Goal: Book appointment/travel/reservation

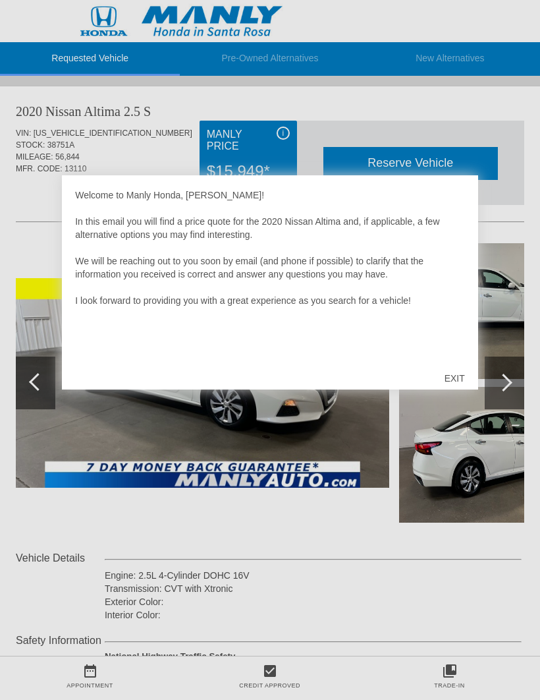
click at [454, 381] on div "EXIT" at bounding box center [454, 378] width 47 height 40
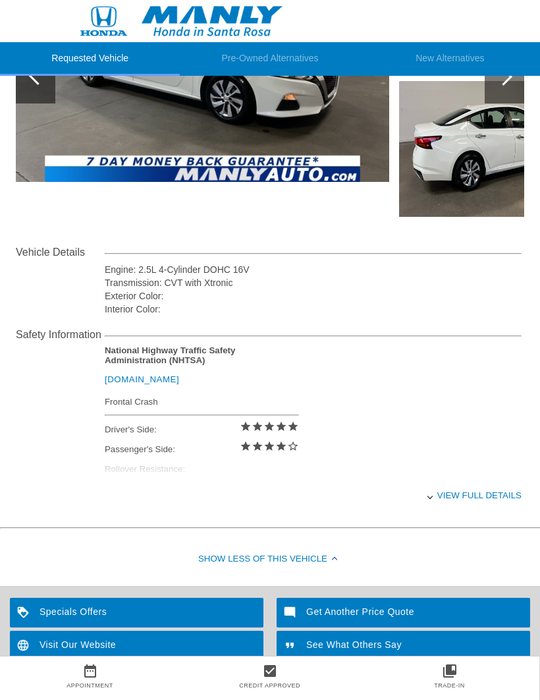
scroll to position [395, 0]
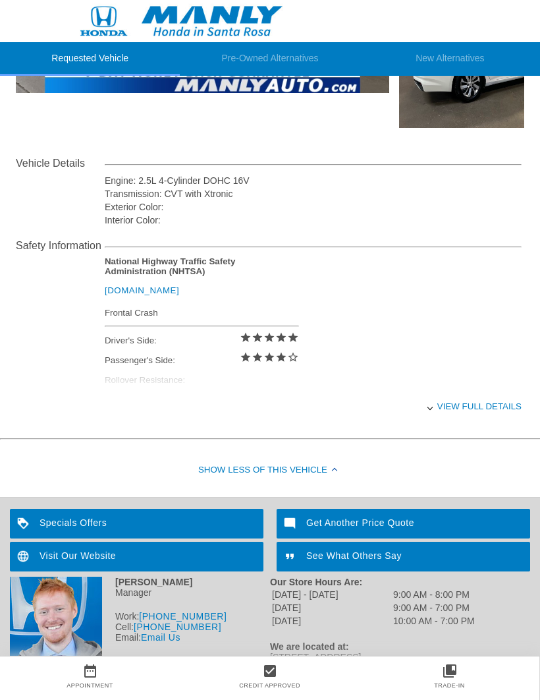
click at [484, 416] on div "View full details" at bounding box center [313, 406] width 417 height 32
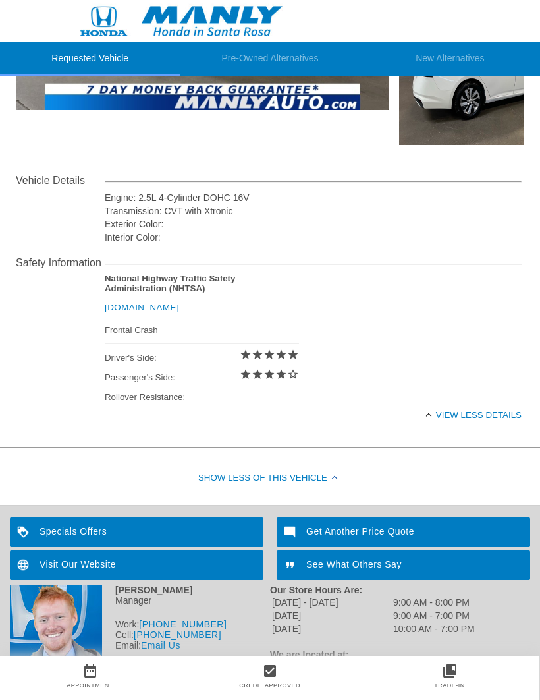
click at [432, 412] on div "View less details" at bounding box center [313, 415] width 417 height 32
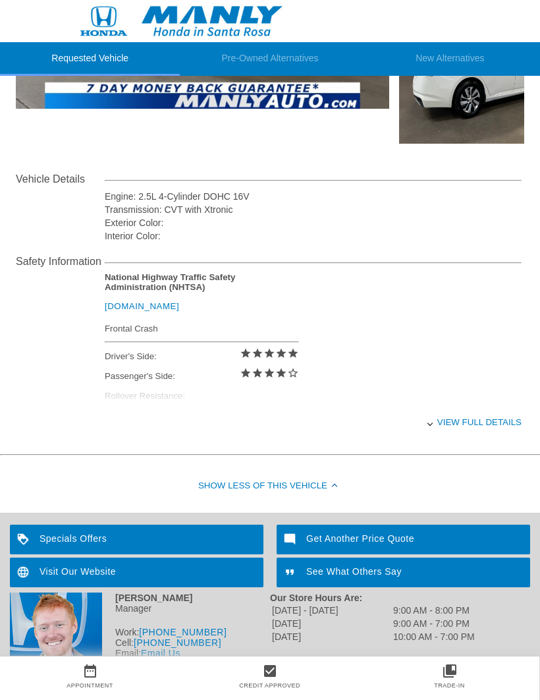
scroll to position [395, 0]
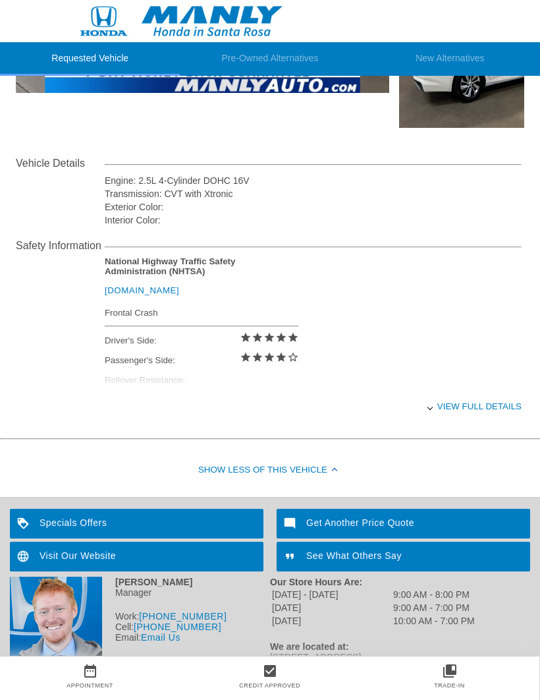
click at [220, 532] on div "Specials Offers" at bounding box center [137, 524] width 254 height 30
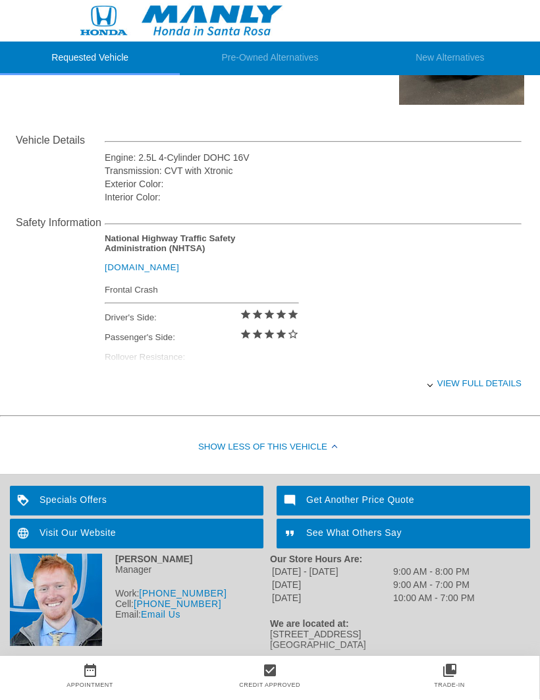
click at [488, 374] on div "View full details" at bounding box center [313, 384] width 417 height 32
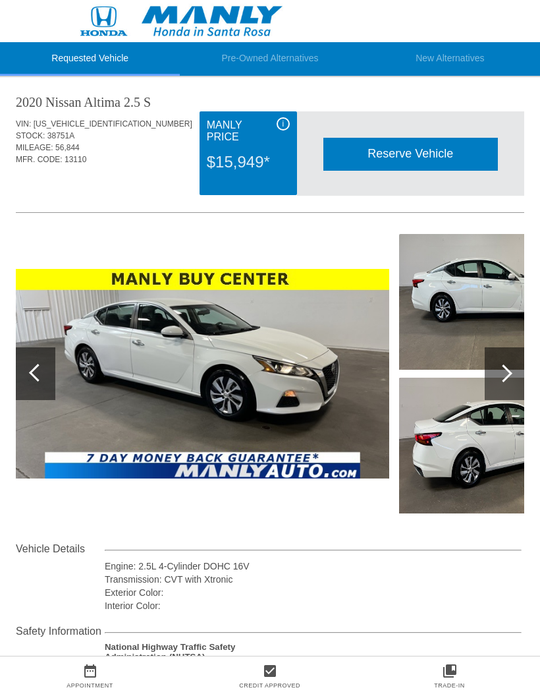
scroll to position [0, 0]
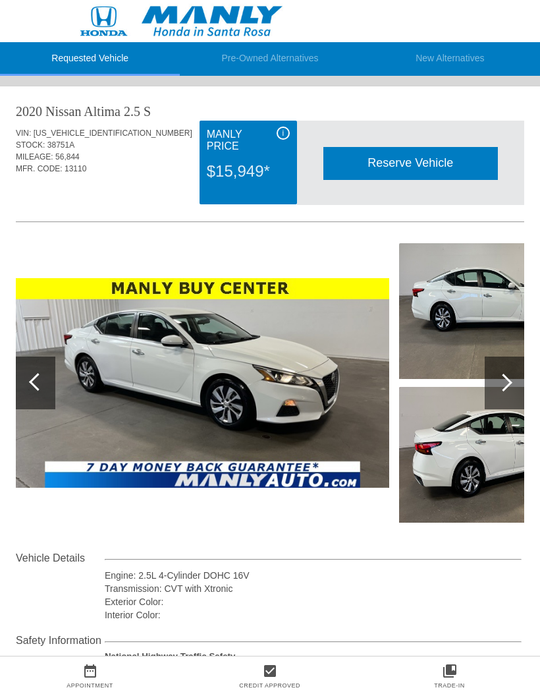
click at [515, 381] on div at bounding box center [505, 382] width 40 height 53
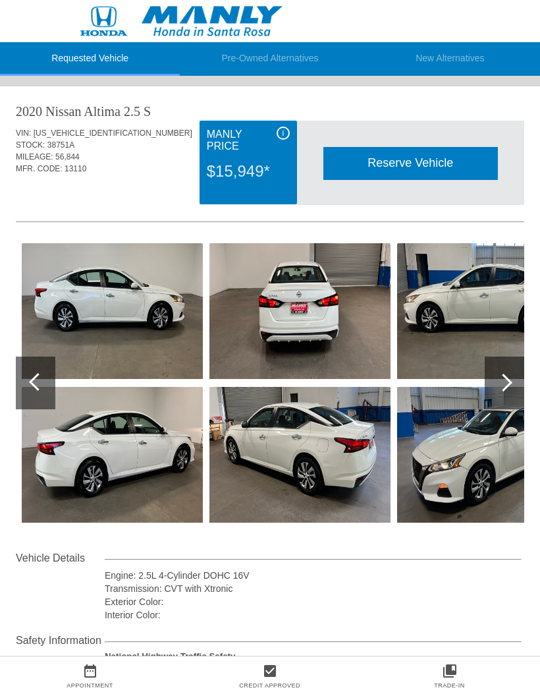
click at [512, 377] on div at bounding box center [505, 382] width 40 height 53
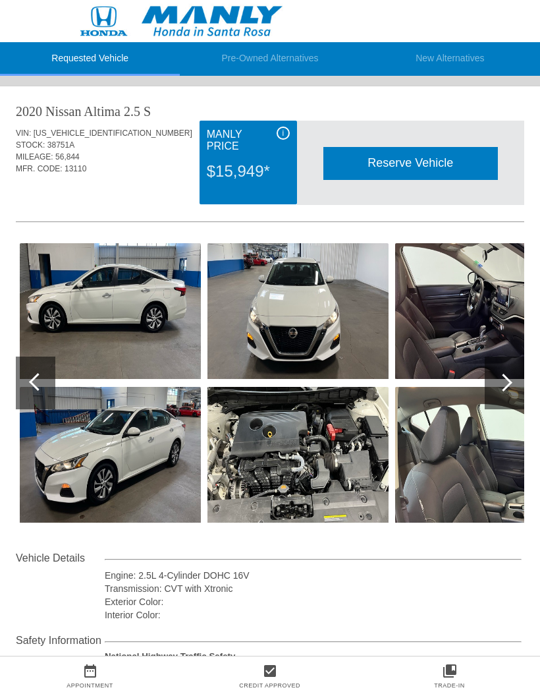
click at [507, 379] on div at bounding box center [504, 382] width 18 height 18
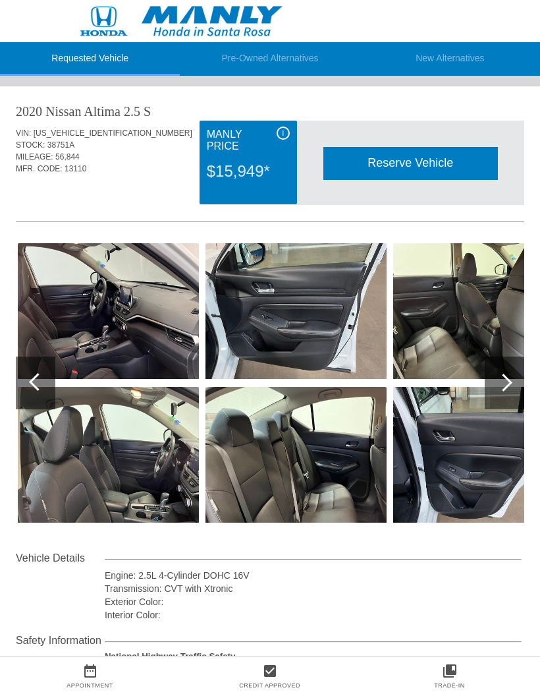
click at [502, 381] on div at bounding box center [504, 382] width 18 height 18
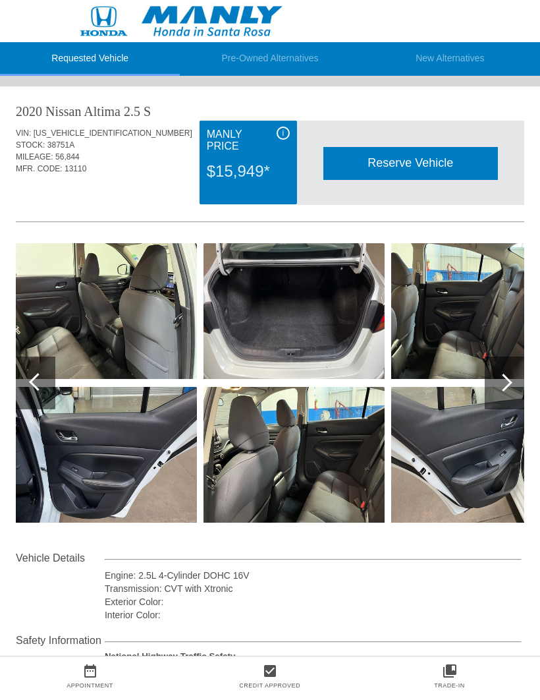
click at [510, 383] on div at bounding box center [504, 382] width 18 height 18
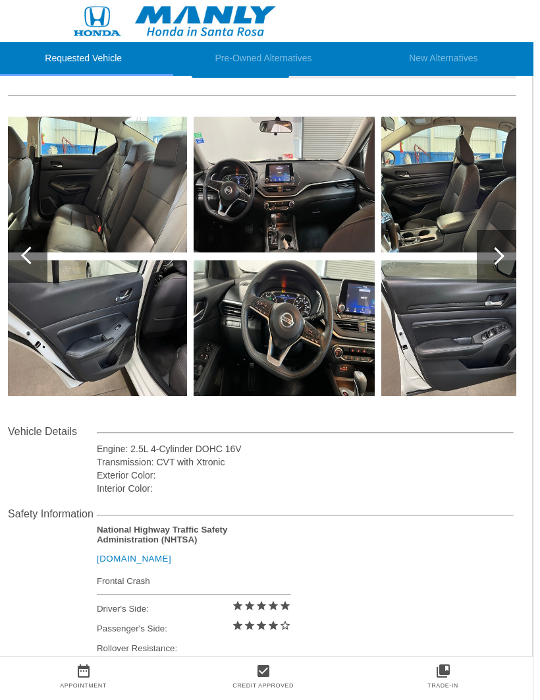
scroll to position [0, 1]
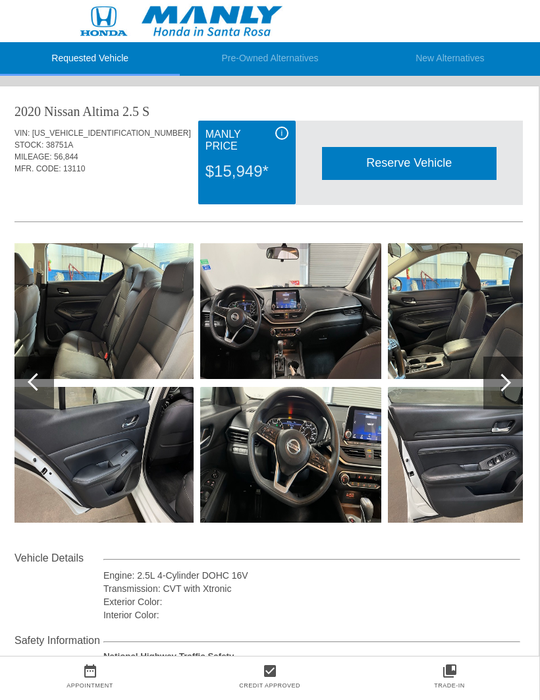
click at [507, 378] on div at bounding box center [502, 382] width 18 height 18
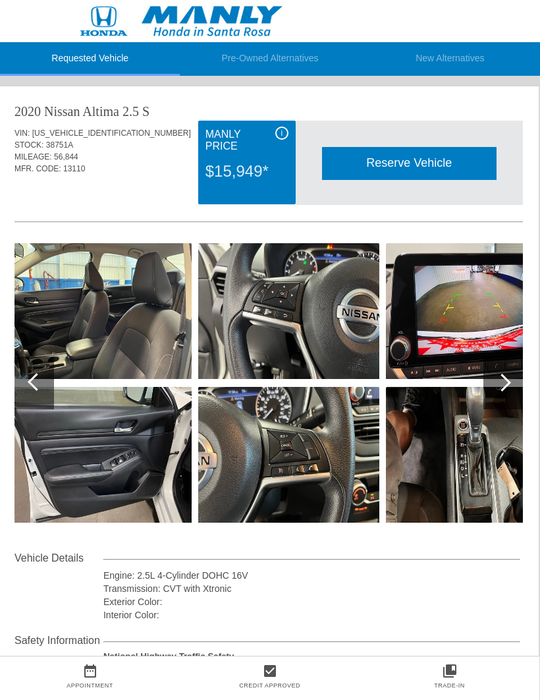
click at [512, 382] on div at bounding box center [503, 382] width 40 height 53
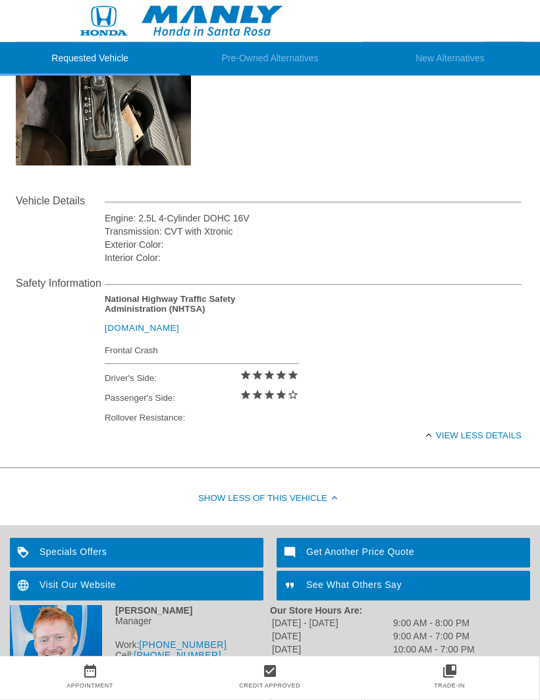
scroll to position [377, 0]
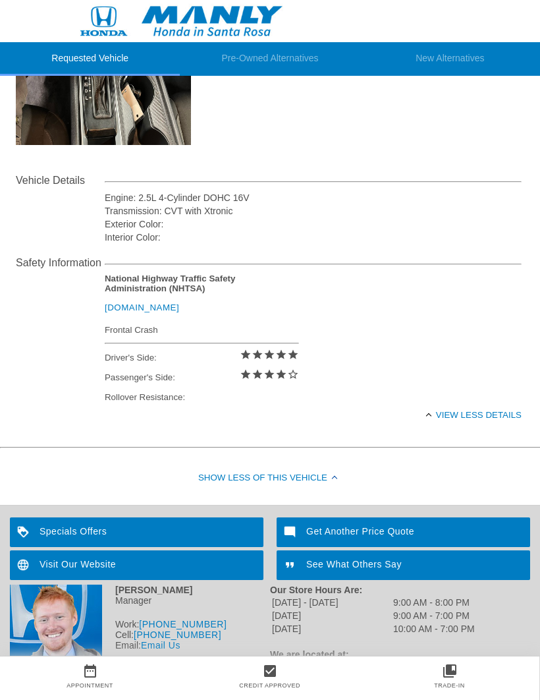
click at [269, 678] on icon "check_box" at bounding box center [270, 671] width 180 height 16
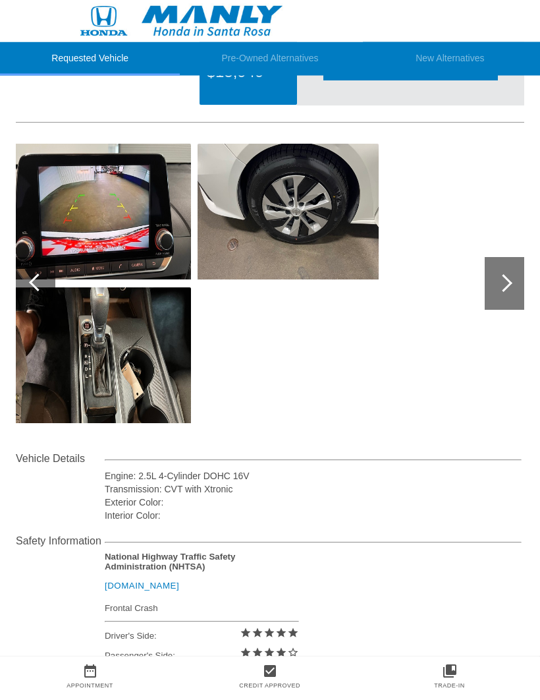
scroll to position [0, 0]
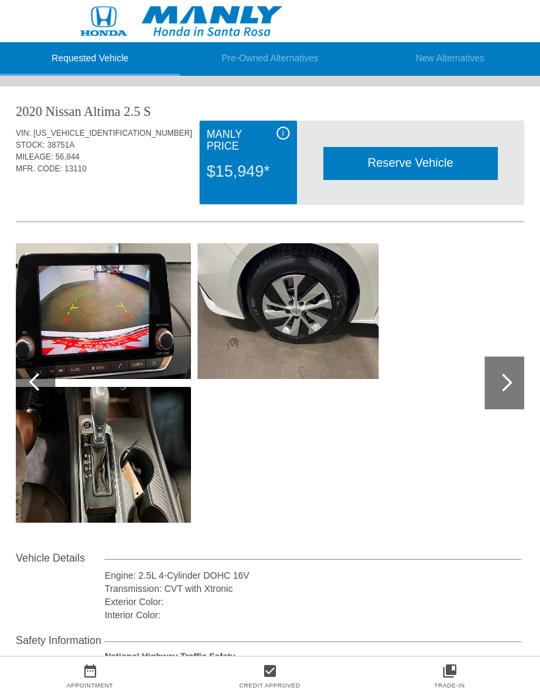
click at [112, 57] on li "Requested Vehicle" at bounding box center [90, 59] width 180 height 34
click at [109, 63] on li "Requested Vehicle" at bounding box center [90, 59] width 180 height 34
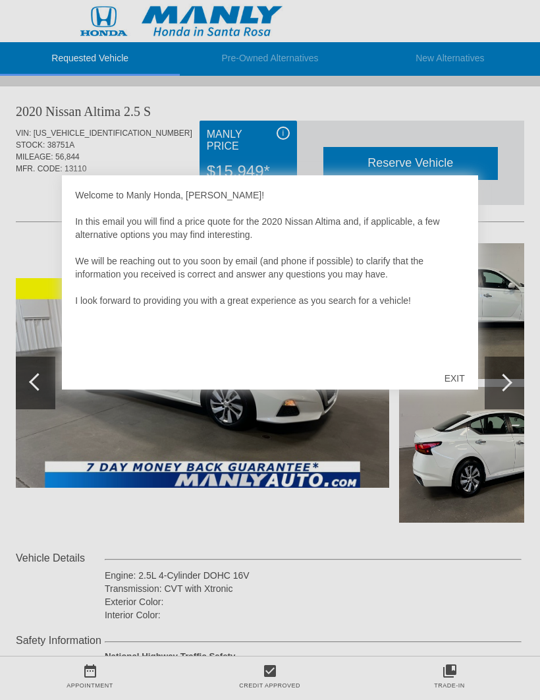
click at [461, 379] on div "EXIT" at bounding box center [454, 378] width 47 height 40
click at [454, 375] on div "EXIT" at bounding box center [454, 378] width 47 height 40
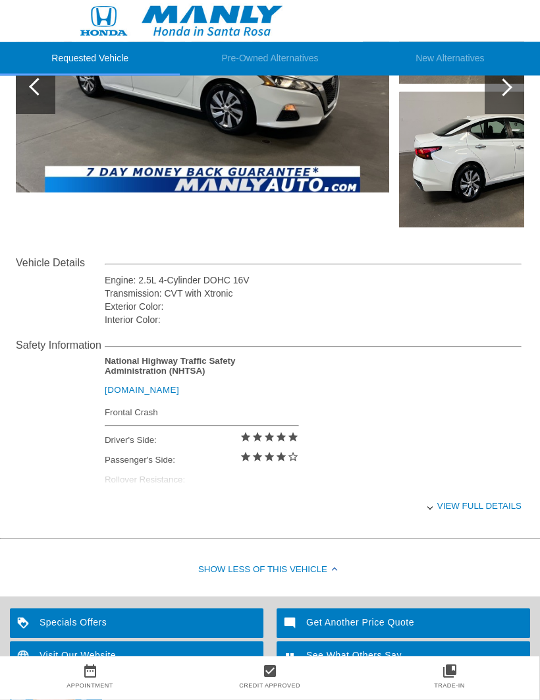
scroll to position [296, 0]
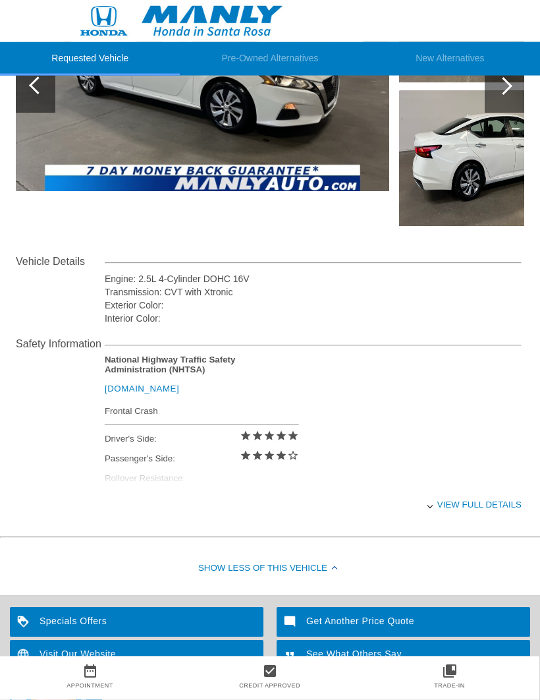
click at [470, 510] on div "View full details" at bounding box center [313, 505] width 417 height 32
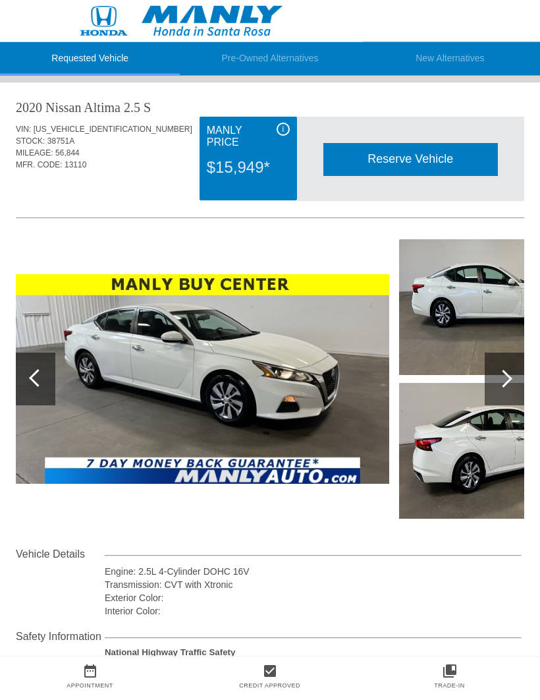
scroll to position [0, 0]
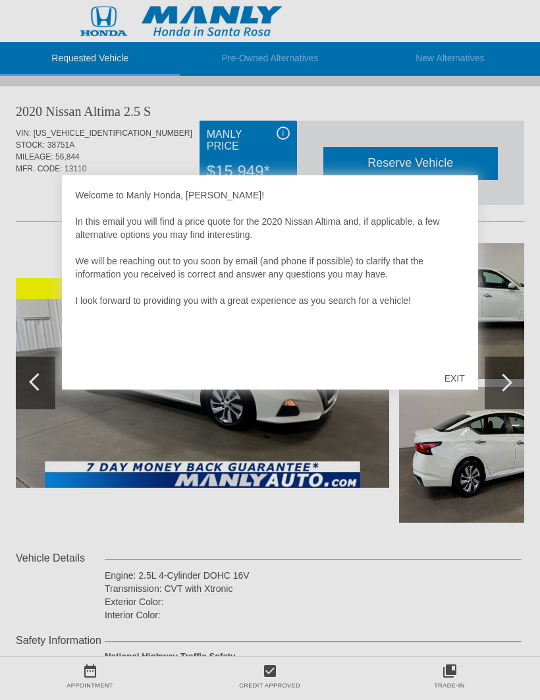
click at [456, 373] on div "EXIT" at bounding box center [454, 378] width 47 height 40
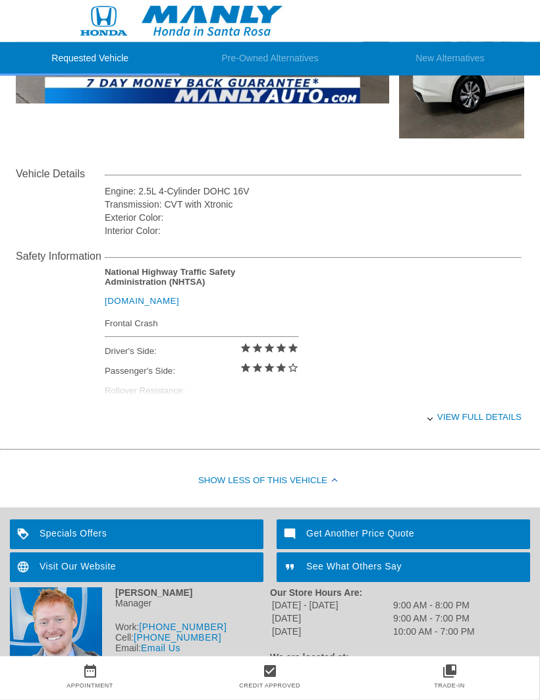
scroll to position [395, 0]
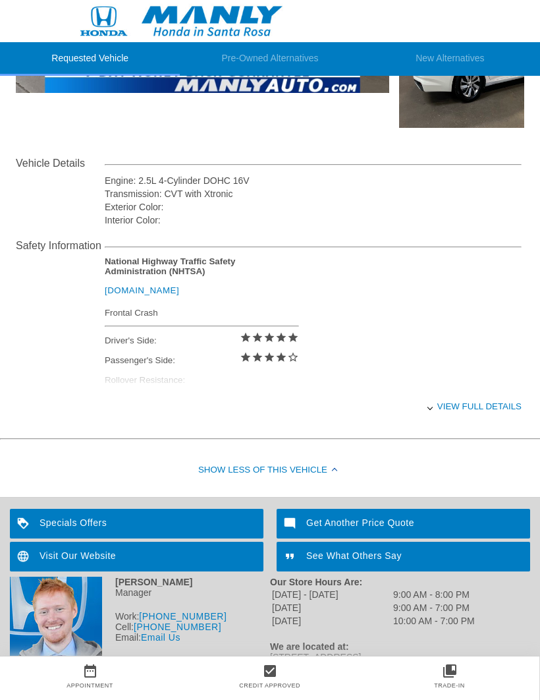
click at [97, 566] on div "Visit Our Website" at bounding box center [137, 556] width 254 height 30
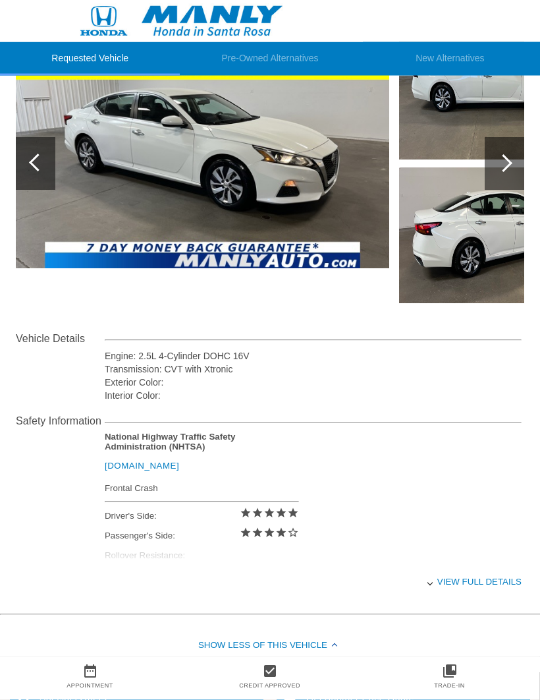
scroll to position [0, 0]
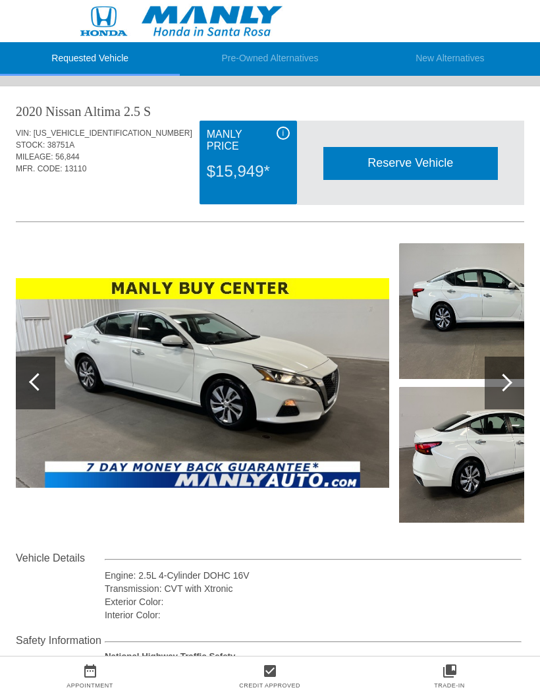
click at [516, 379] on div at bounding box center [505, 382] width 40 height 53
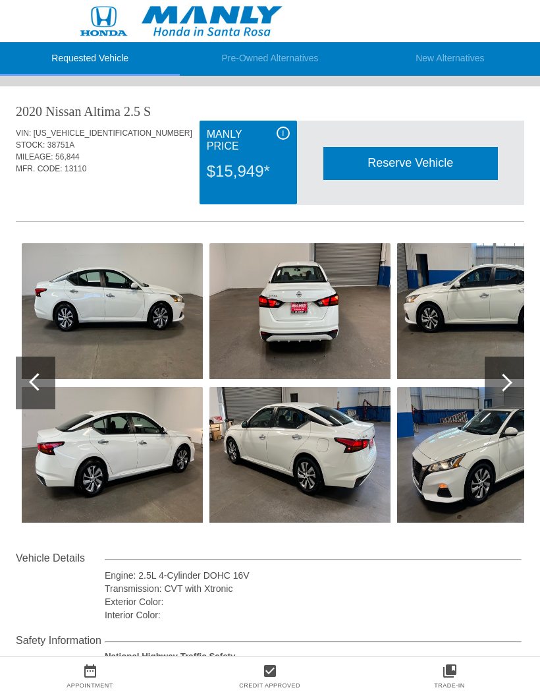
click at [509, 376] on div at bounding box center [505, 382] width 40 height 53
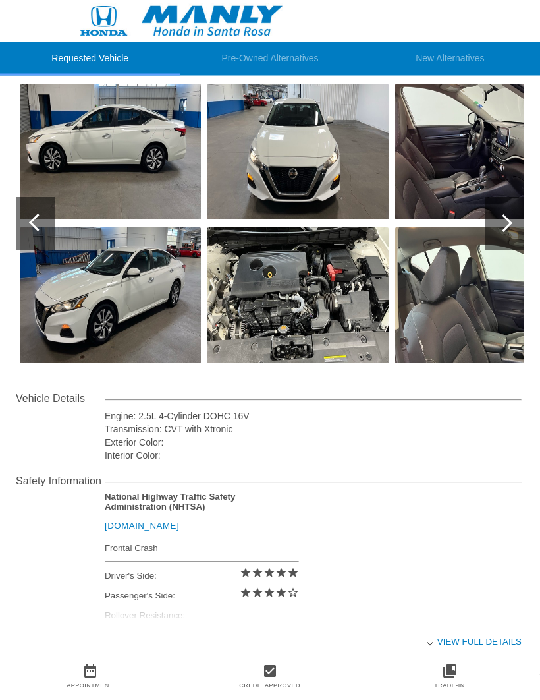
scroll to position [238, 0]
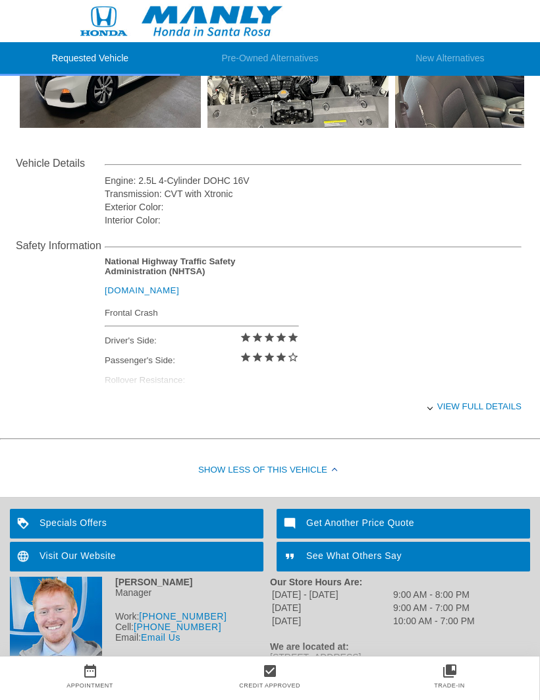
click at [473, 410] on div "View full details" at bounding box center [313, 406] width 417 height 32
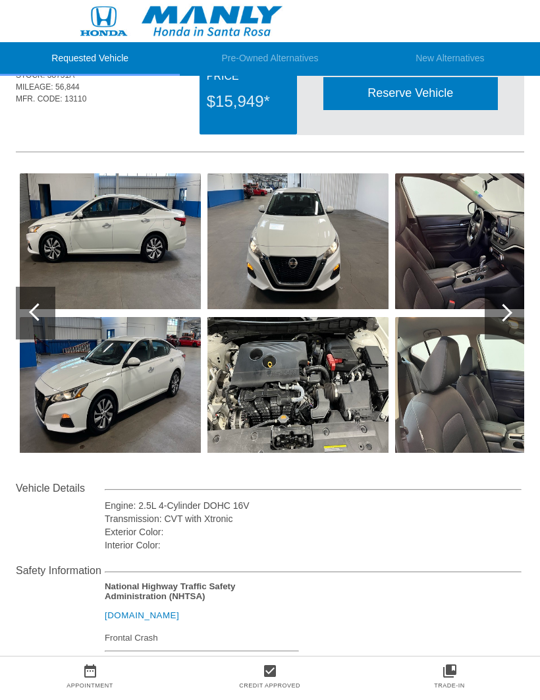
scroll to position [0, 0]
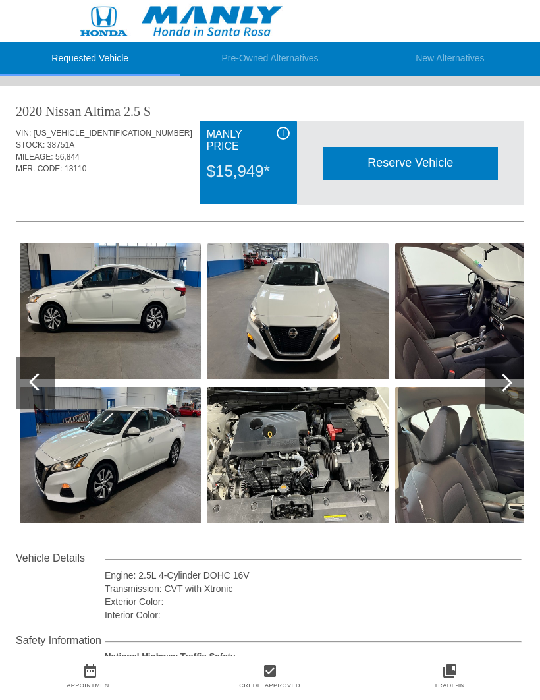
click at [286, 137] on div "i" at bounding box center [283, 132] width 13 height 13
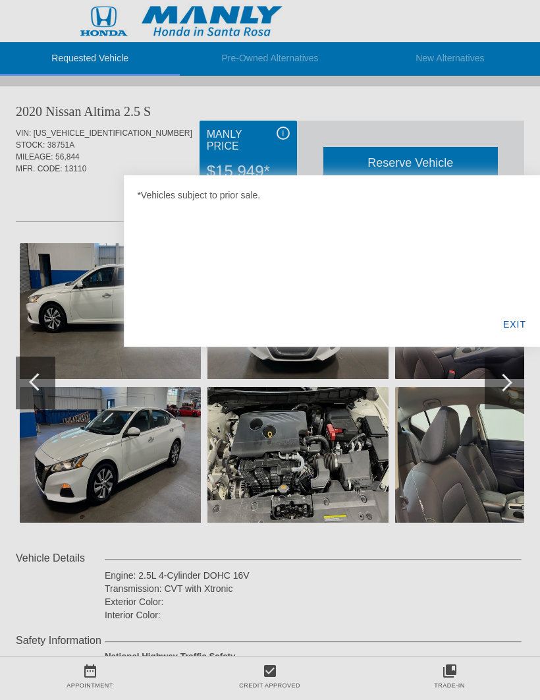
click at [524, 319] on div "EXIT" at bounding box center [514, 324] width 51 height 45
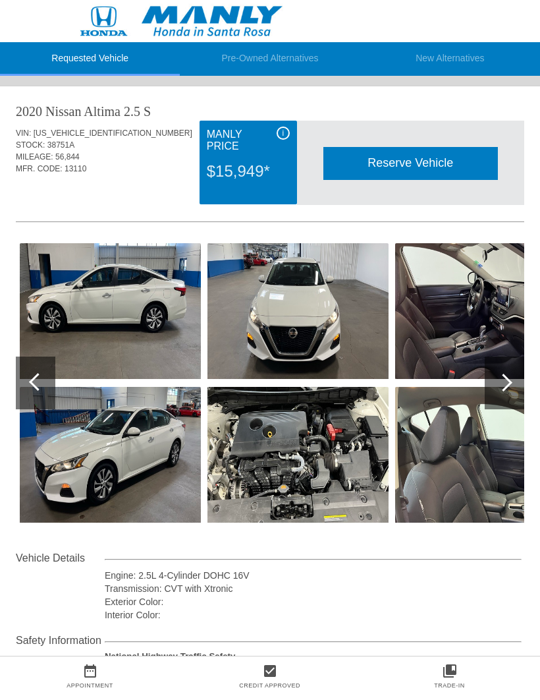
click at [424, 159] on div "Reserve Vehicle" at bounding box center [410, 163] width 175 height 32
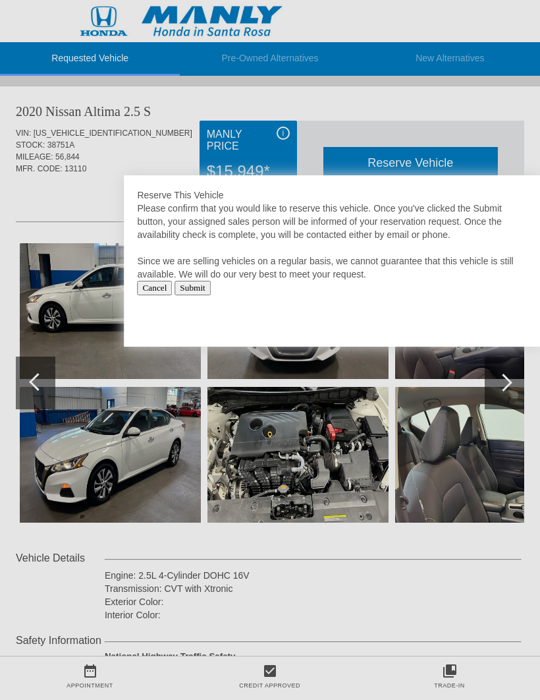
click at [208, 287] on input "Submit" at bounding box center [193, 288] width 36 height 14
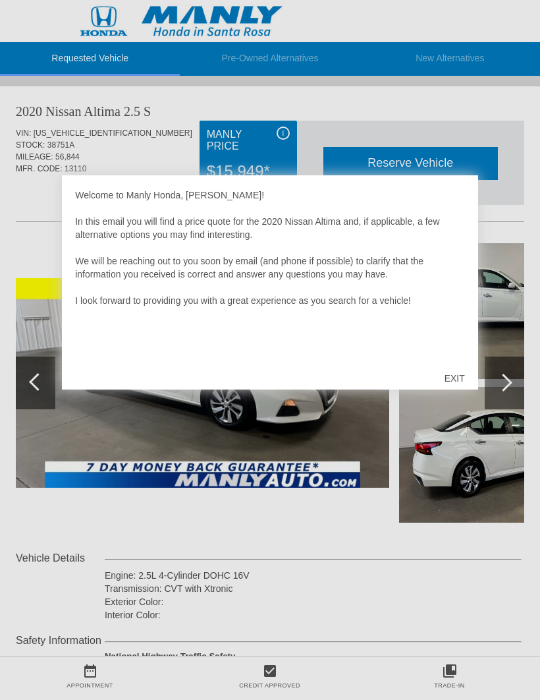
click at [458, 371] on div "EXIT" at bounding box center [454, 378] width 47 height 40
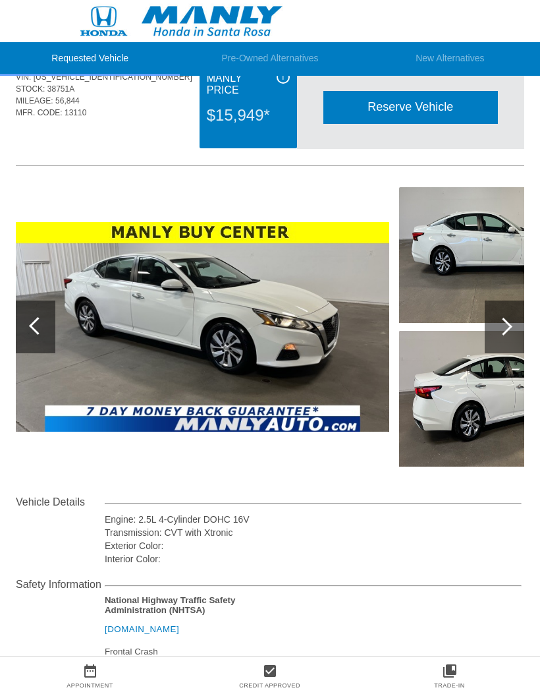
scroll to position [62, 0]
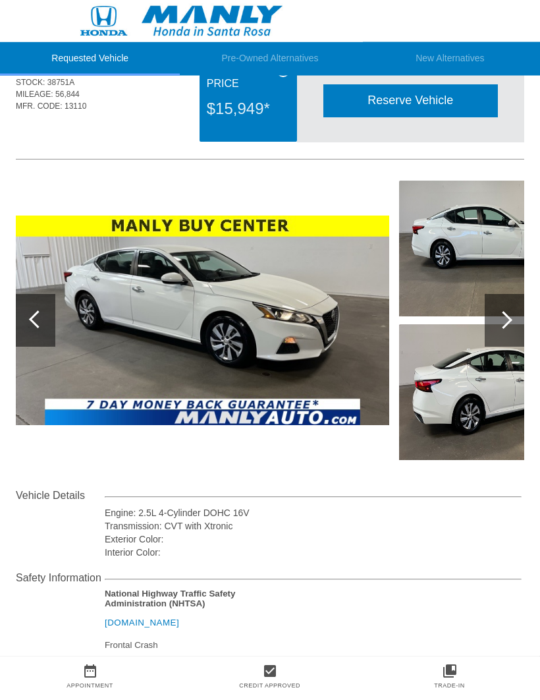
click at [32, 316] on div at bounding box center [36, 320] width 40 height 53
click at [32, 319] on div at bounding box center [38, 319] width 18 height 18
click at [314, 321] on img at bounding box center [202, 320] width 373 height 210
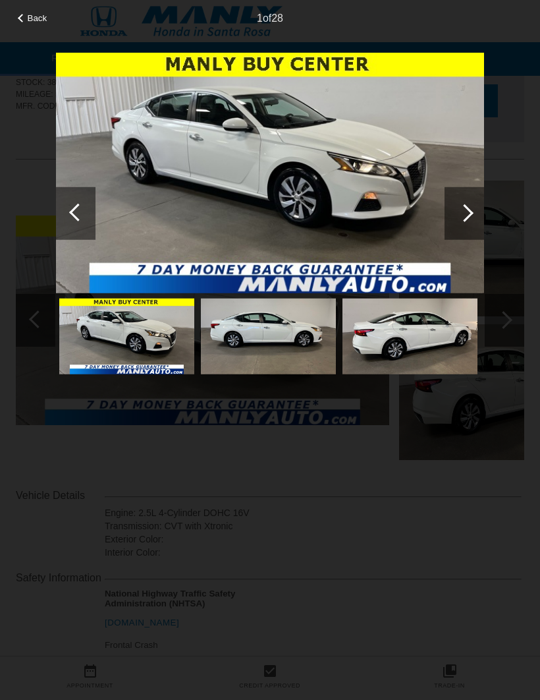
click at [465, 215] on div at bounding box center [465, 213] width 18 height 18
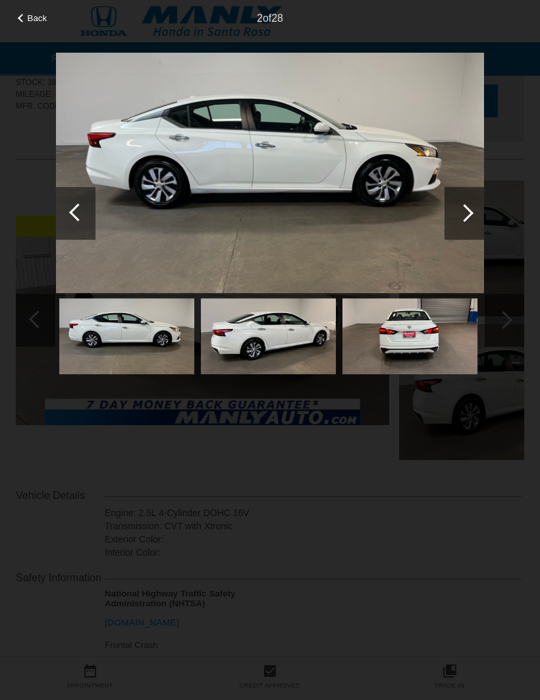
click at [467, 216] on div at bounding box center [465, 213] width 18 height 18
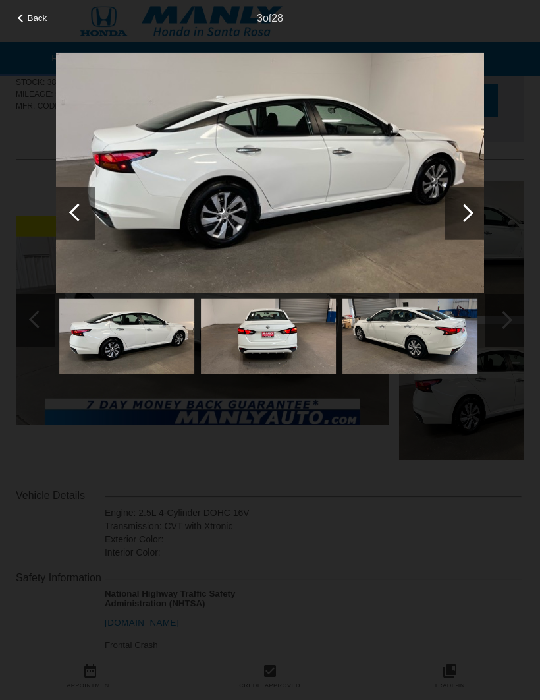
click at [469, 224] on div at bounding box center [465, 212] width 40 height 53
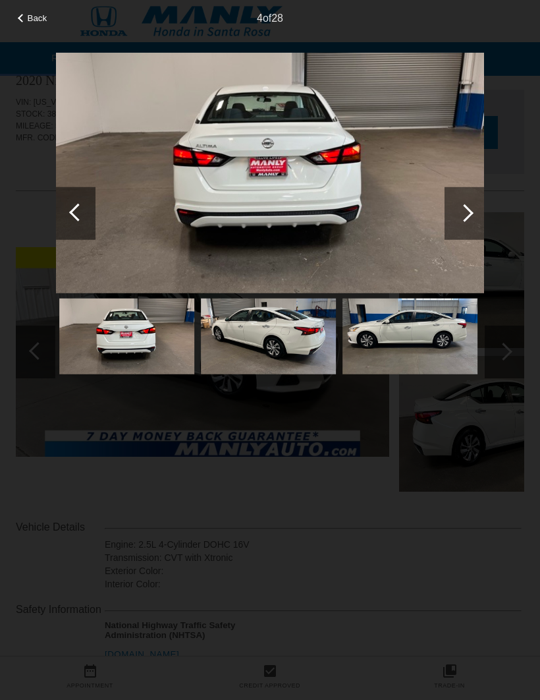
scroll to position [0, 0]
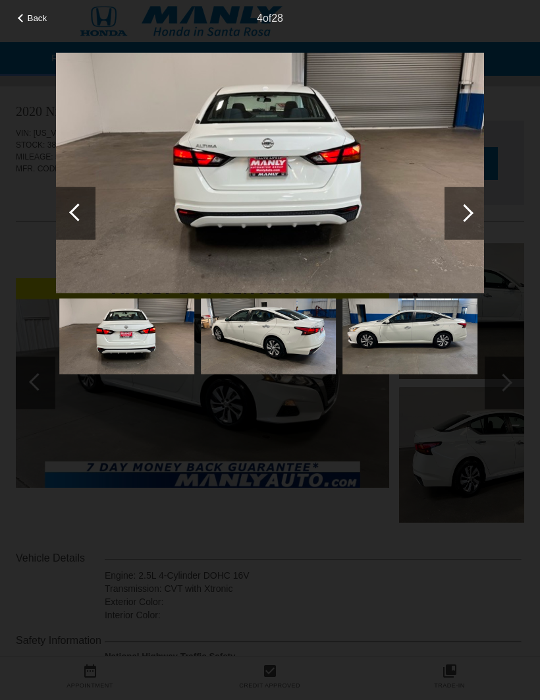
click at [38, 14] on span "Back" at bounding box center [38, 18] width 20 height 10
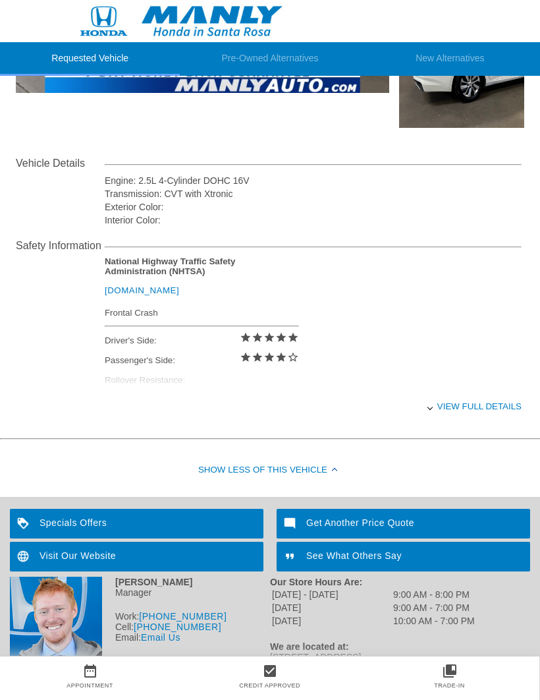
click at [437, 420] on div "View full details" at bounding box center [313, 406] width 417 height 32
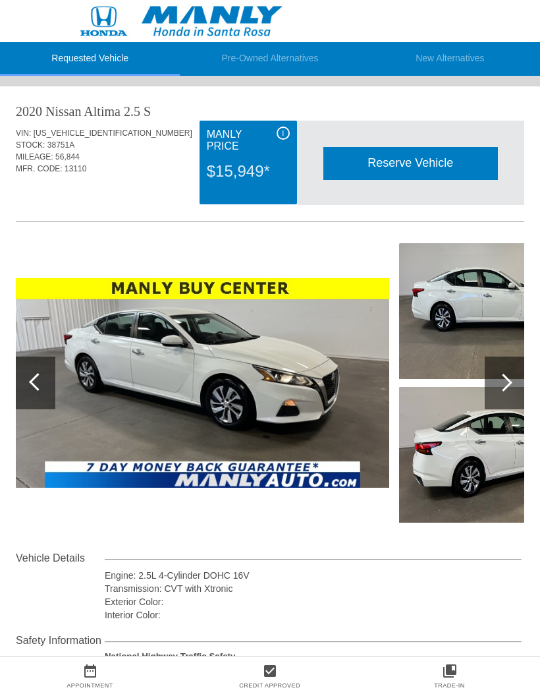
click at [507, 383] on div at bounding box center [504, 382] width 18 height 18
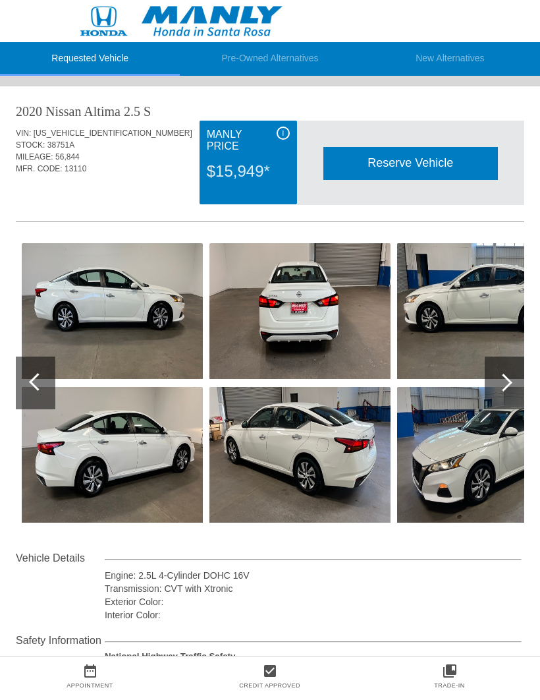
click at [507, 389] on div at bounding box center [505, 382] width 40 height 53
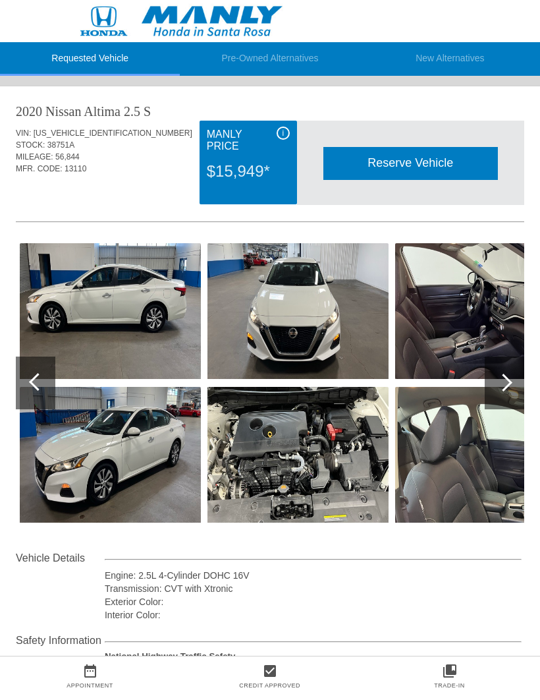
click at [510, 377] on div at bounding box center [505, 382] width 40 height 53
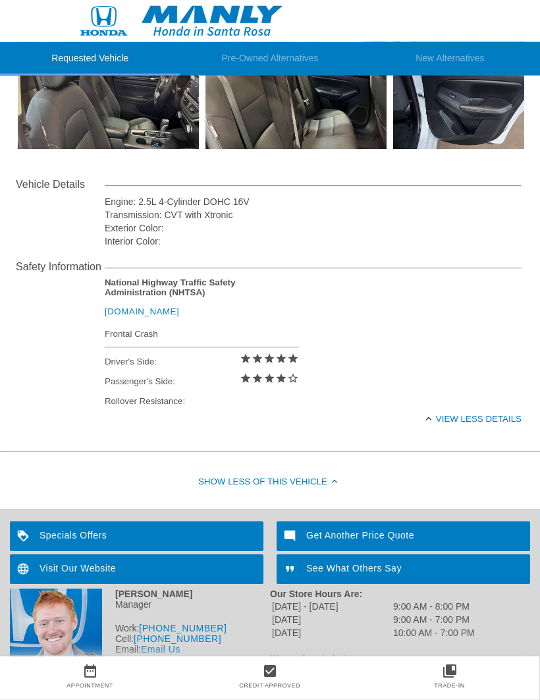
scroll to position [377, 0]
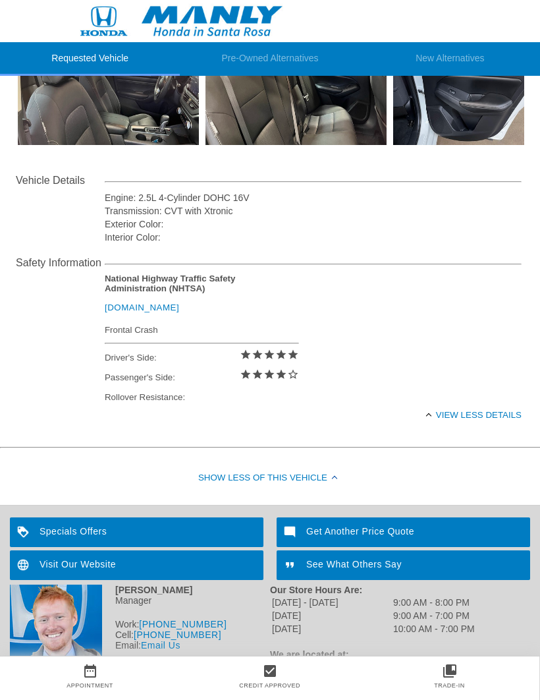
click at [183, 532] on div "Specials Offers" at bounding box center [137, 532] width 254 height 30
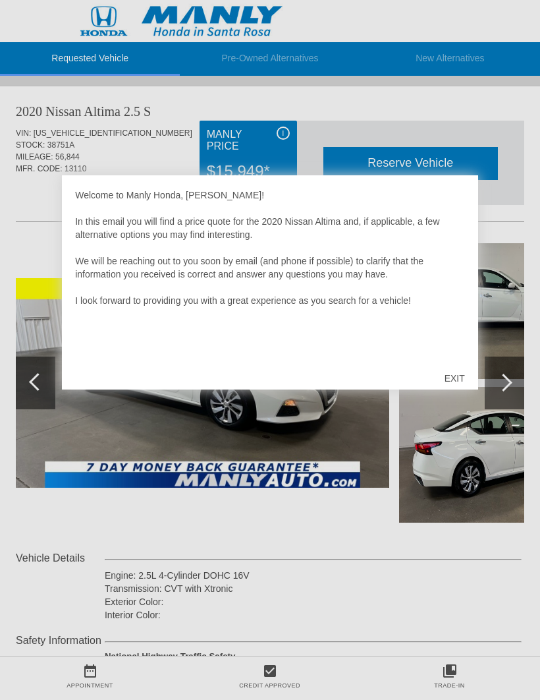
click at [458, 375] on div "EXIT" at bounding box center [454, 378] width 47 height 40
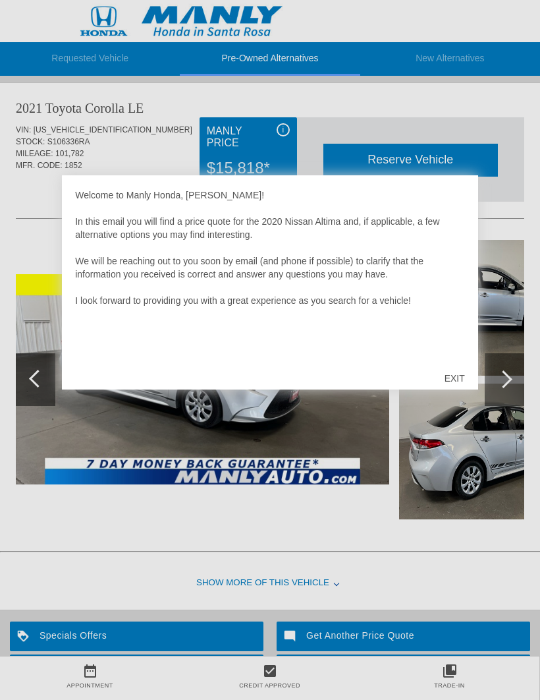
click at [455, 375] on div "EXIT" at bounding box center [454, 378] width 47 height 40
